Goal: Find specific page/section: Find specific page/section

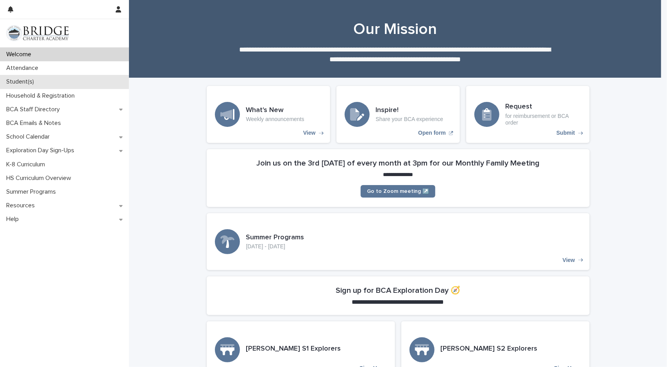
click at [21, 82] on p "Student(s)" at bounding box center [21, 81] width 37 height 7
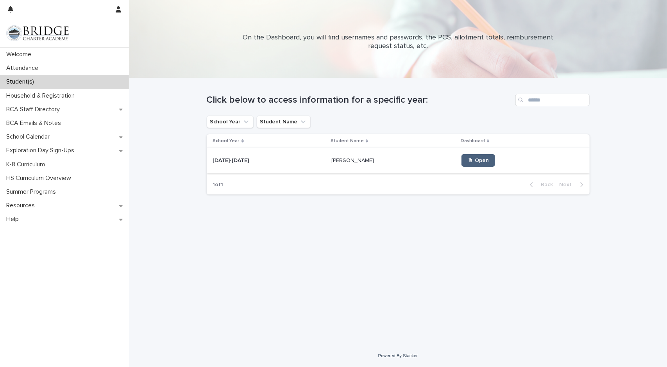
click at [468, 161] on span "🖱 Open" at bounding box center [478, 160] width 21 height 5
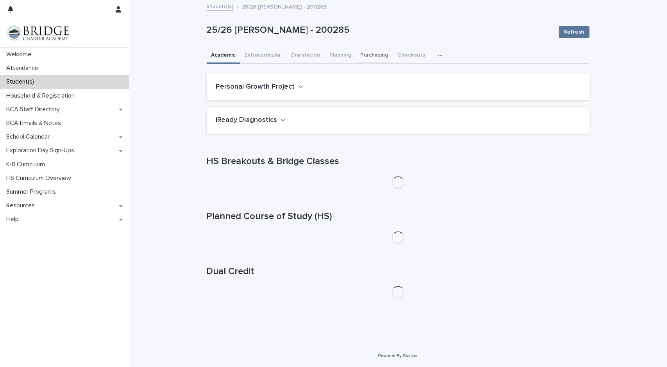
click at [364, 57] on button "Purchasing" at bounding box center [374, 56] width 37 height 16
